Goal: Find specific page/section: Find specific page/section

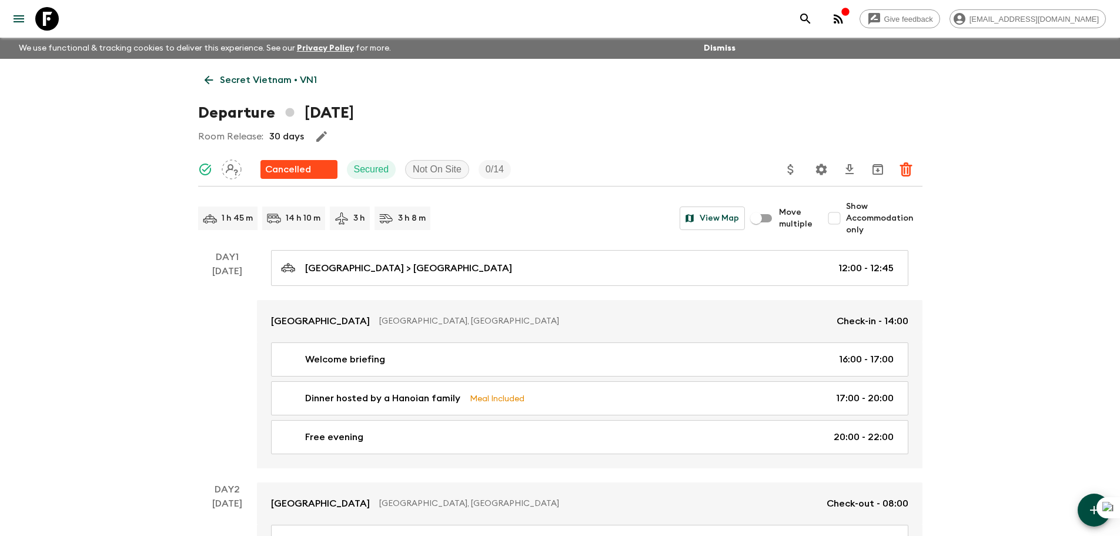
scroll to position [3047, 0]
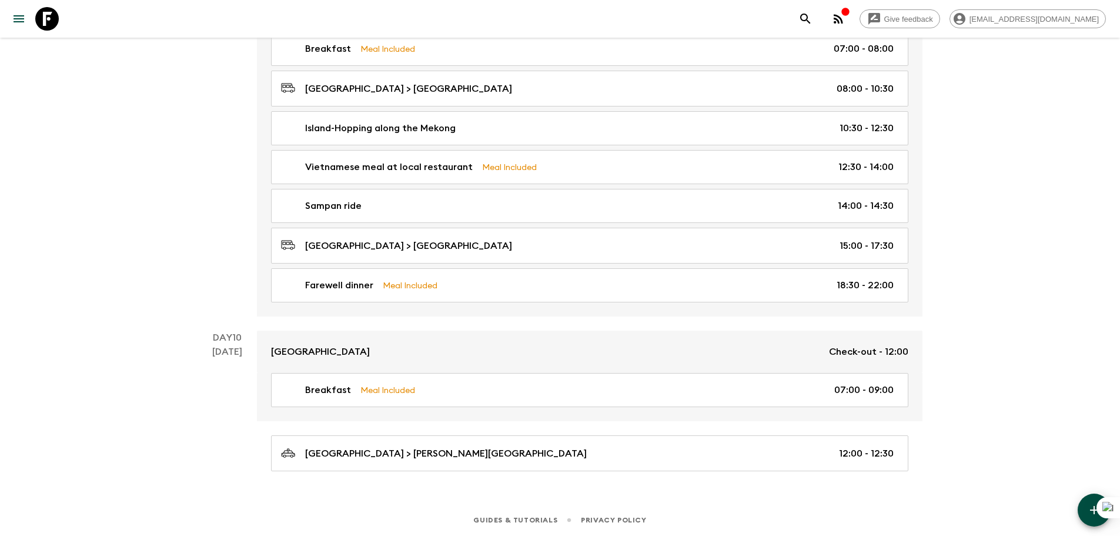
click at [44, 20] on icon at bounding box center [47, 19] width 24 height 24
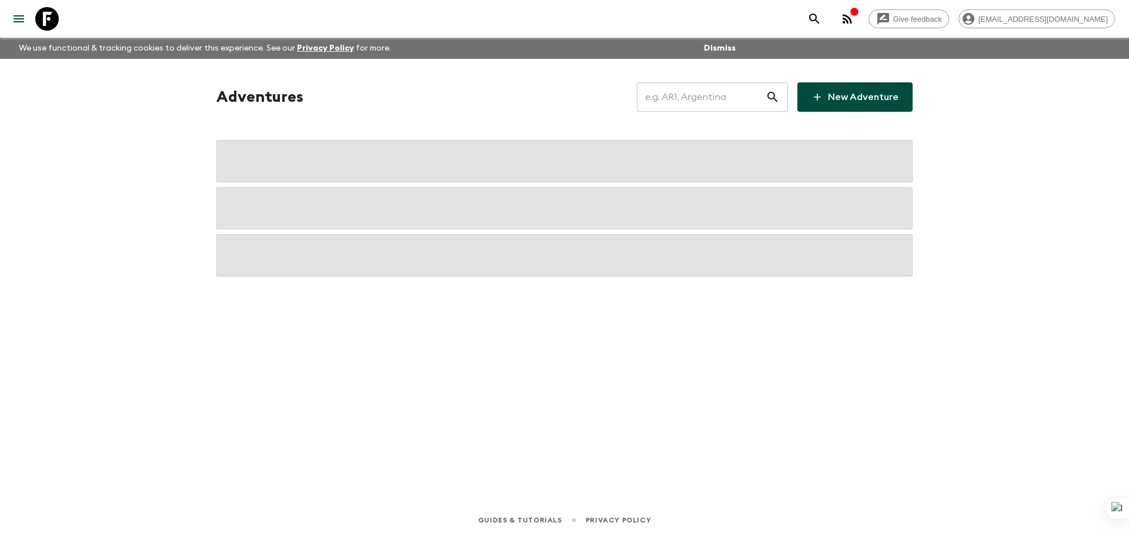
click at [684, 86] on input "text" at bounding box center [701, 97] width 129 height 33
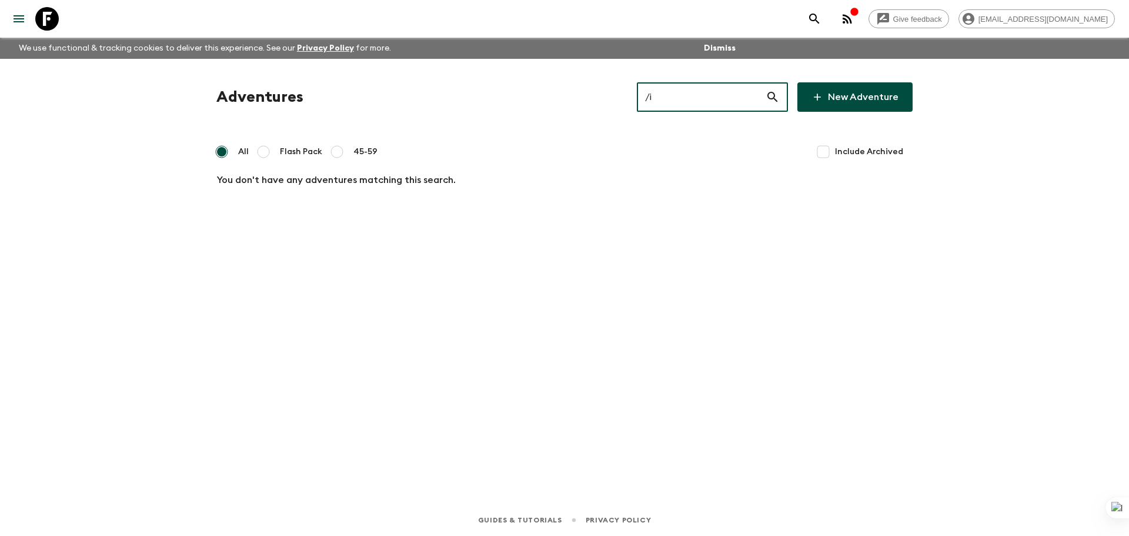
type input "/"
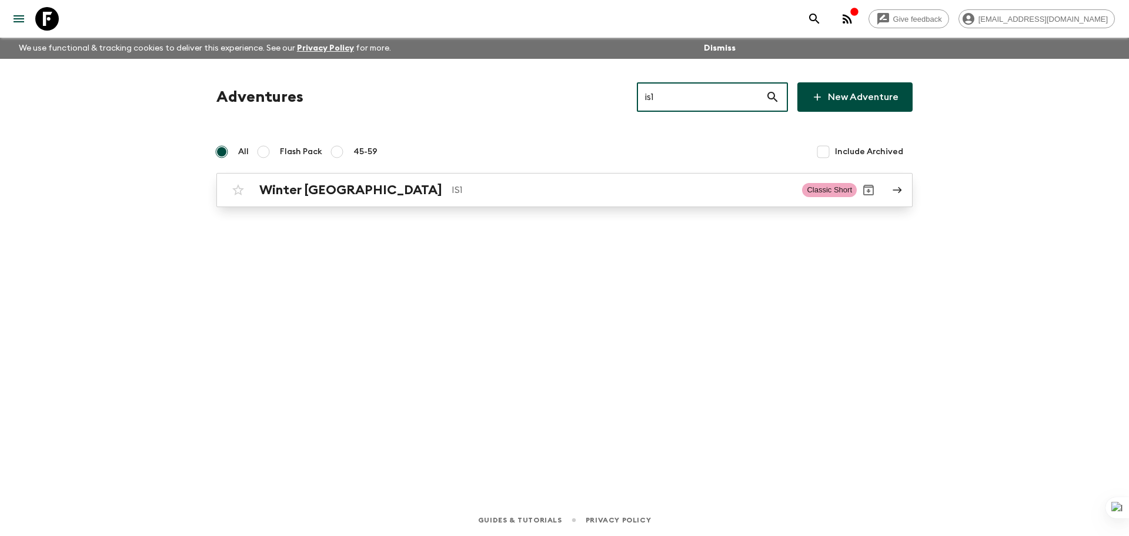
type input "is1"
click at [560, 185] on p "IS1" at bounding box center [622, 190] width 341 height 14
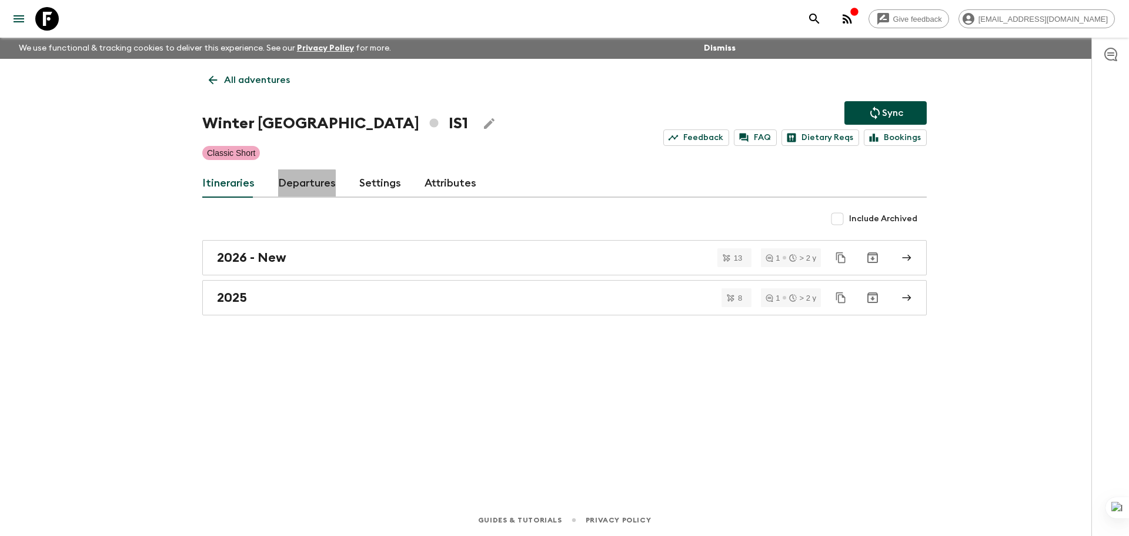
click at [292, 188] on link "Departures" at bounding box center [307, 183] width 58 height 28
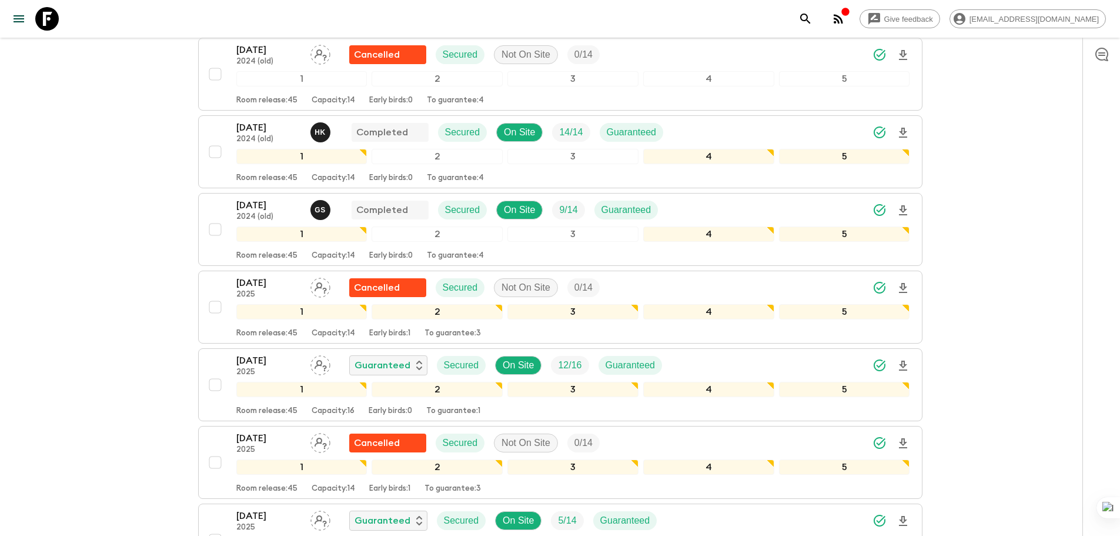
scroll to position [1180, 0]
click at [249, 357] on p "[DATE]" at bounding box center [268, 360] width 65 height 14
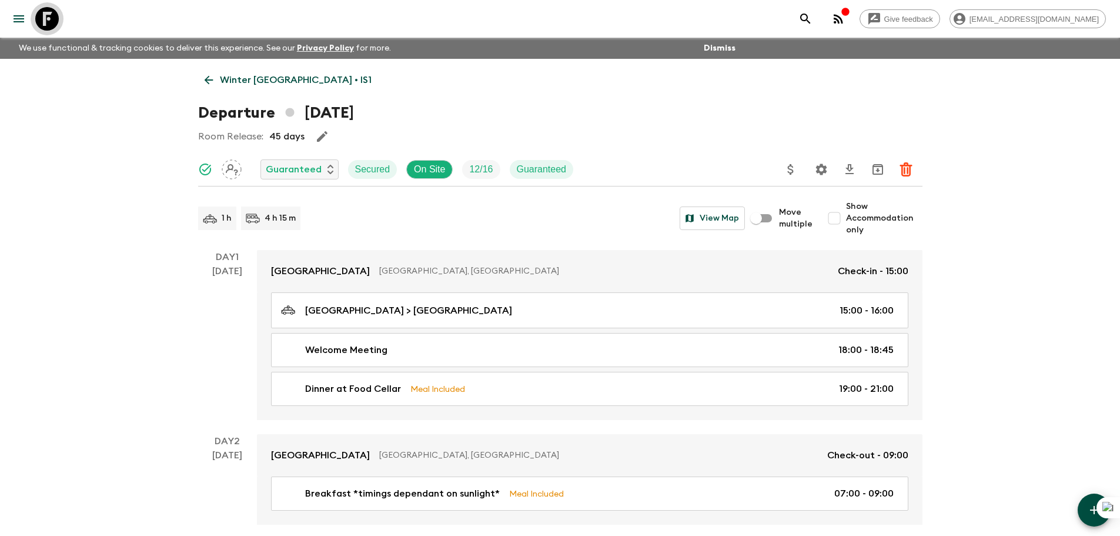
click at [55, 16] on icon at bounding box center [47, 19] width 24 height 24
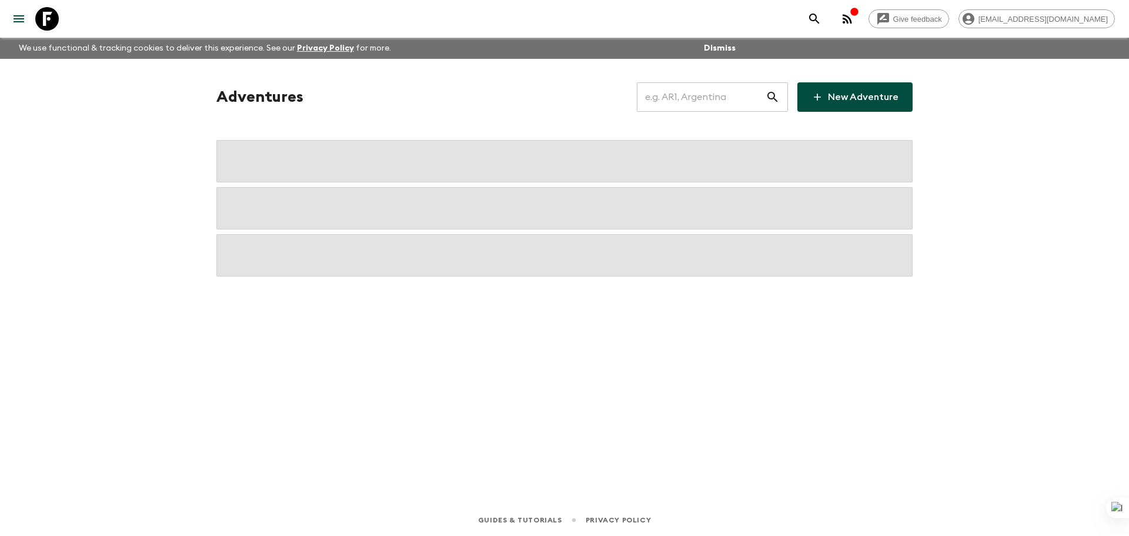
click at [676, 101] on input "text" at bounding box center [701, 97] width 129 height 33
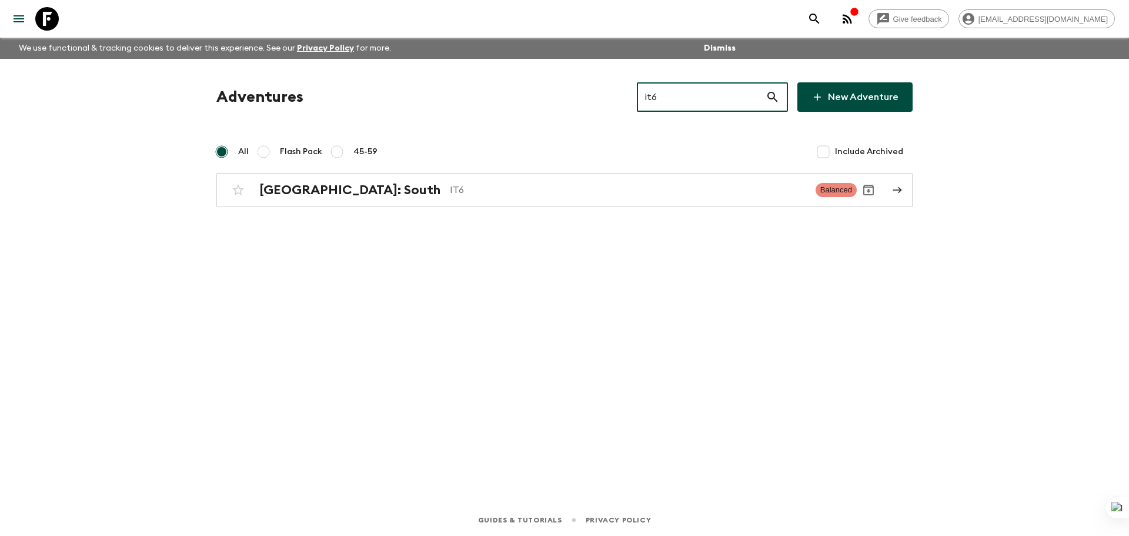
click at [655, 90] on input "it6" at bounding box center [701, 97] width 129 height 33
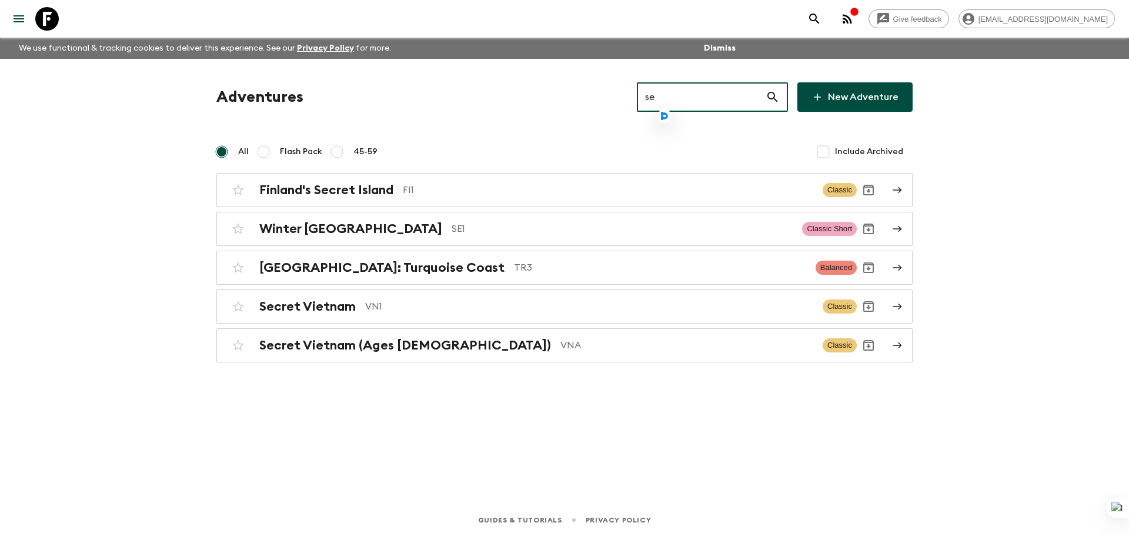
type input "se"
